Goal: Task Accomplishment & Management: Manage account settings

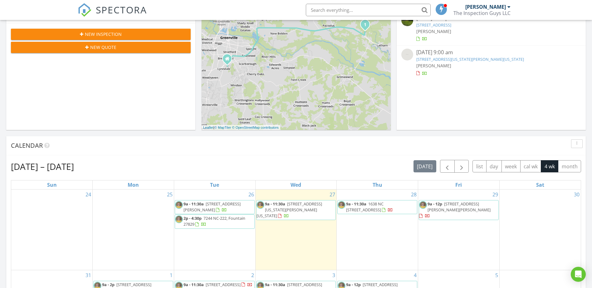
scroll to position [250, 0]
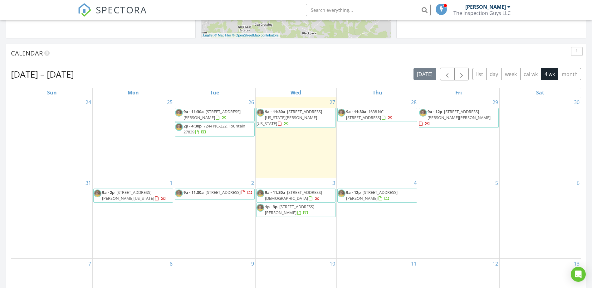
click at [224, 111] on span "3652 Highland Dr, Ayden 28513" at bounding box center [211, 115] width 57 height 12
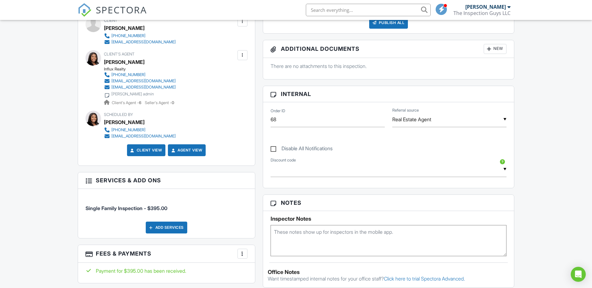
scroll to position [250, 0]
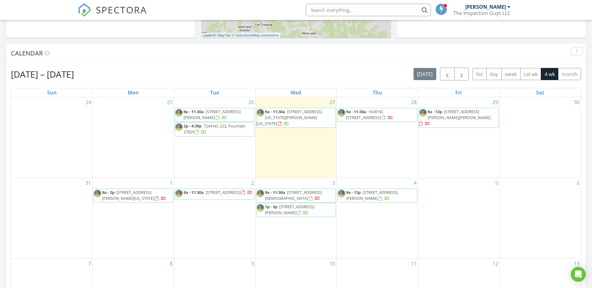
click at [380, 110] on span "1638 NC [STREET_ADDRESS]" at bounding box center [364, 115] width 37 height 12
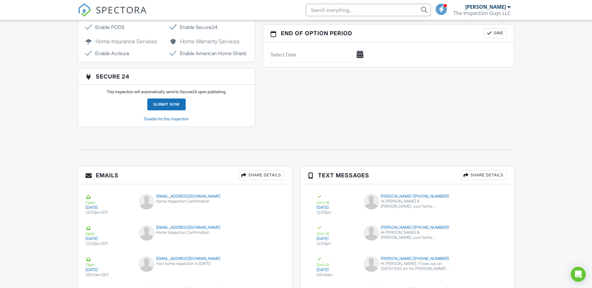
scroll to position [686, 0]
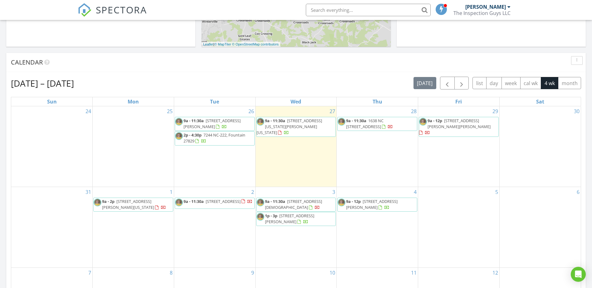
scroll to position [187, 0]
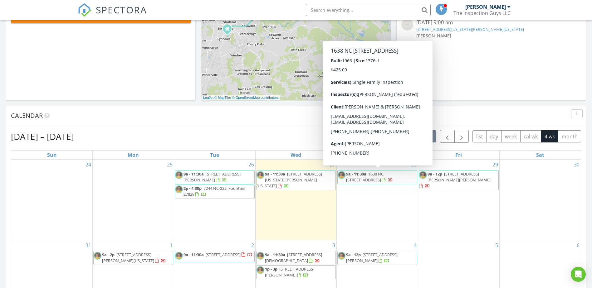
click at [380, 176] on span "1638 NC 125, Oak City 27857" at bounding box center [364, 177] width 37 height 12
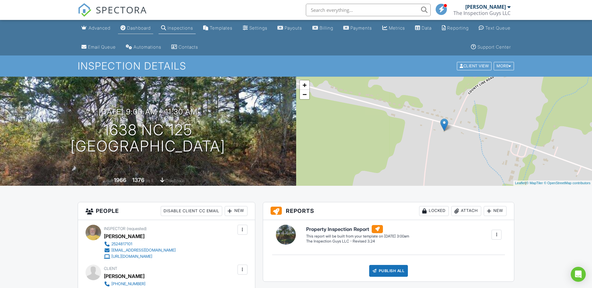
click at [140, 28] on div "Dashboard" at bounding box center [139, 27] width 24 height 5
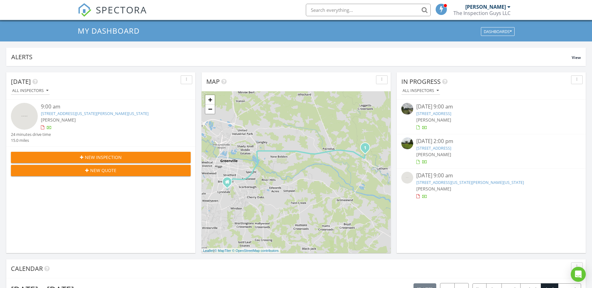
scroll to position [31, 0]
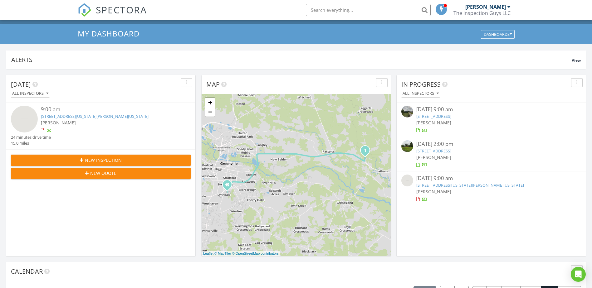
click at [445, 114] on link "3652 Highland Dr, Ayden, NC 28513" at bounding box center [433, 117] width 35 height 6
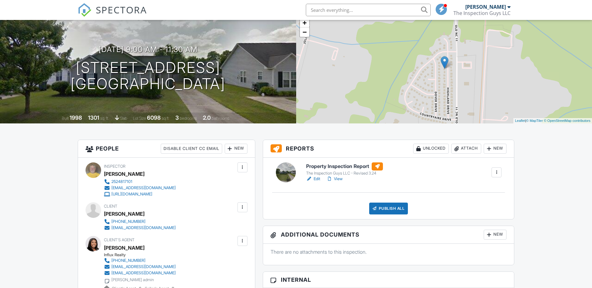
scroll to position [94, 0]
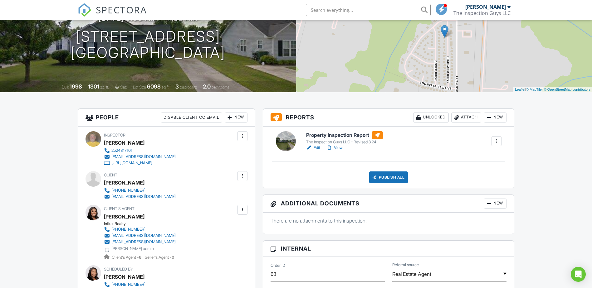
click at [316, 147] on link "Edit" at bounding box center [313, 148] width 14 height 6
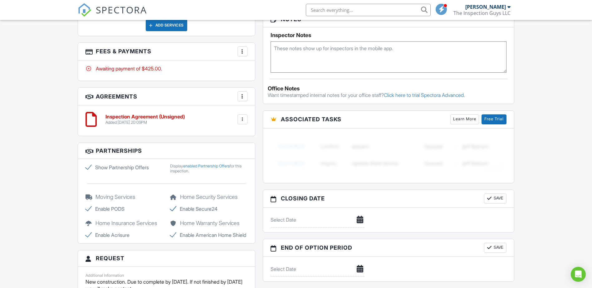
scroll to position [437, 0]
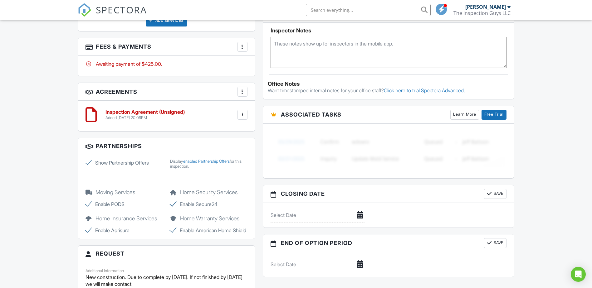
click at [555, 166] on div "Advanced Dashboard Inspections Templates Settings Payouts Billing Payments Metr…" at bounding box center [296, 124] width 592 height 1083
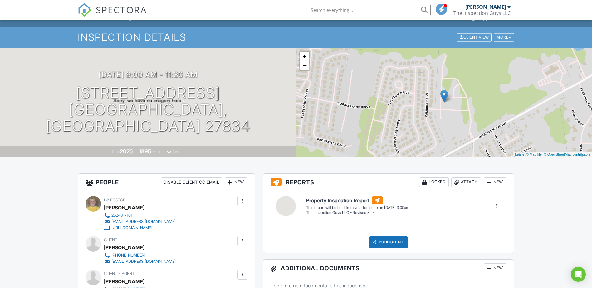
scroll to position [62, 0]
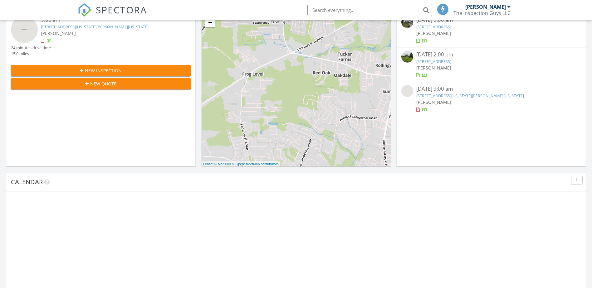
scroll to position [250, 0]
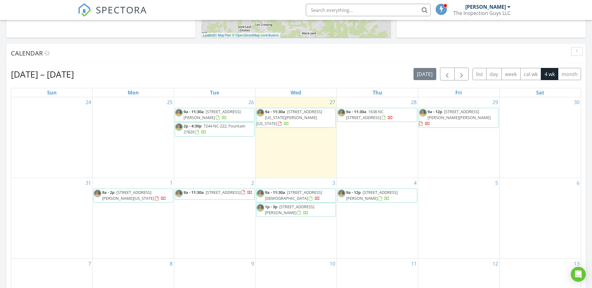
click at [379, 112] on span "1638 NC 125, Oak City 27857" at bounding box center [364, 115] width 37 height 12
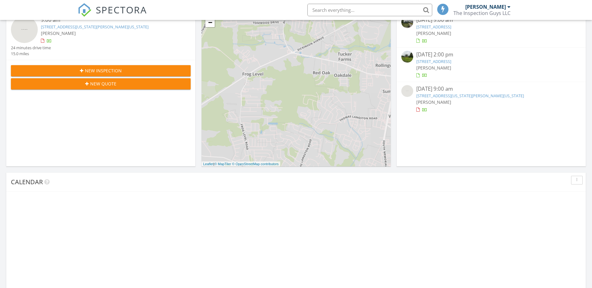
scroll to position [250, 0]
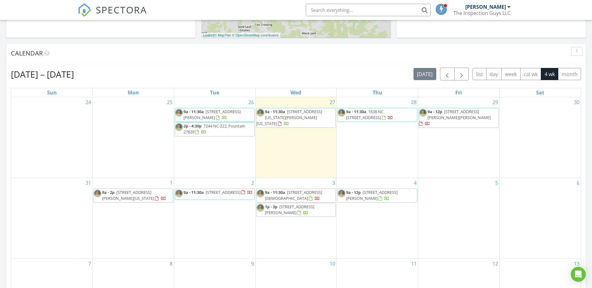
click at [121, 193] on span "3417 Wharton Station Rd, Washington 27889" at bounding box center [128, 196] width 52 height 12
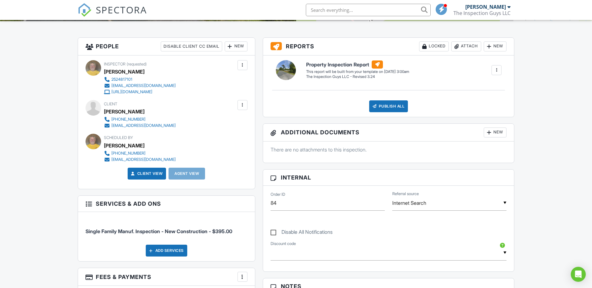
scroll to position [187, 0]
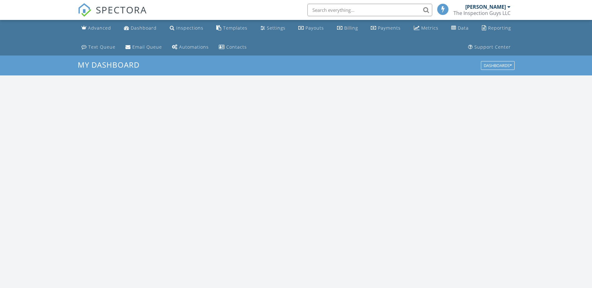
scroll to position [577, 601]
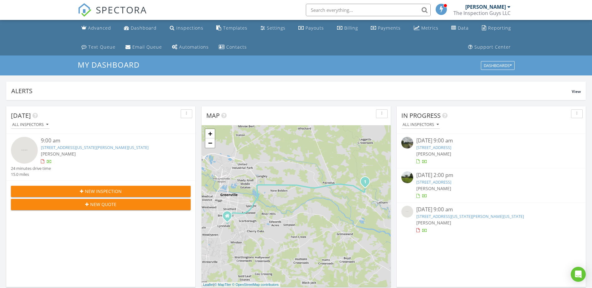
click at [424, 145] on link "[STREET_ADDRESS]" at bounding box center [433, 148] width 35 height 6
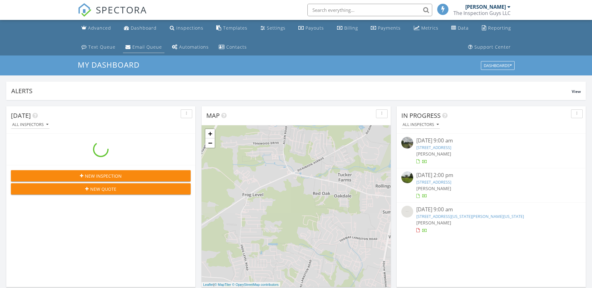
scroll to position [577, 601]
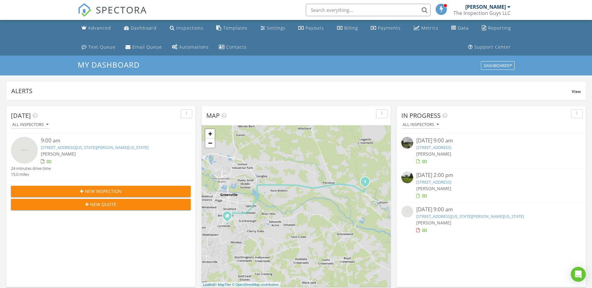
click at [430, 145] on link "[STREET_ADDRESS]" at bounding box center [433, 148] width 35 height 6
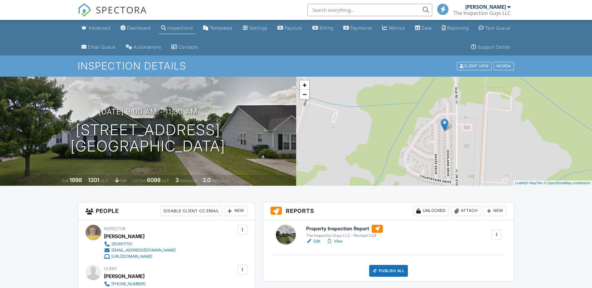
scroll to position [62, 0]
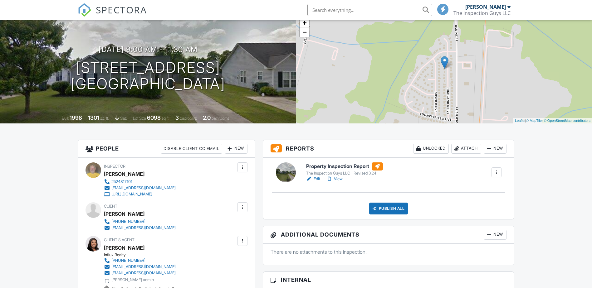
click at [317, 180] on link "Edit" at bounding box center [313, 179] width 14 height 6
